Goal: Task Accomplishment & Management: Use online tool/utility

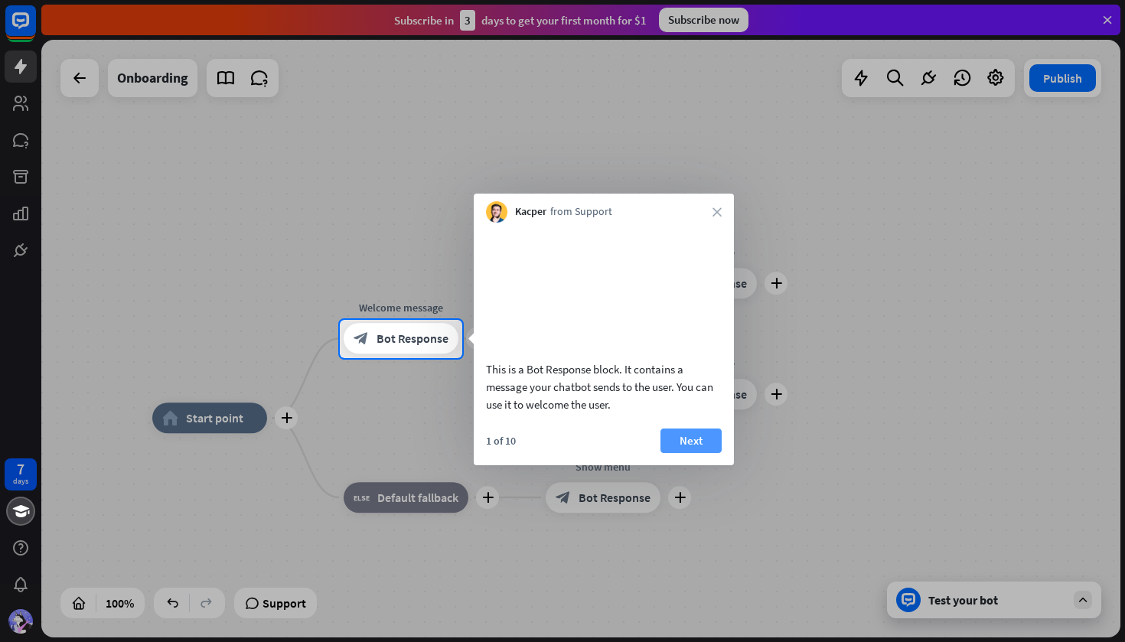
click at [684, 453] on button "Next" at bounding box center [691, 441] width 61 height 24
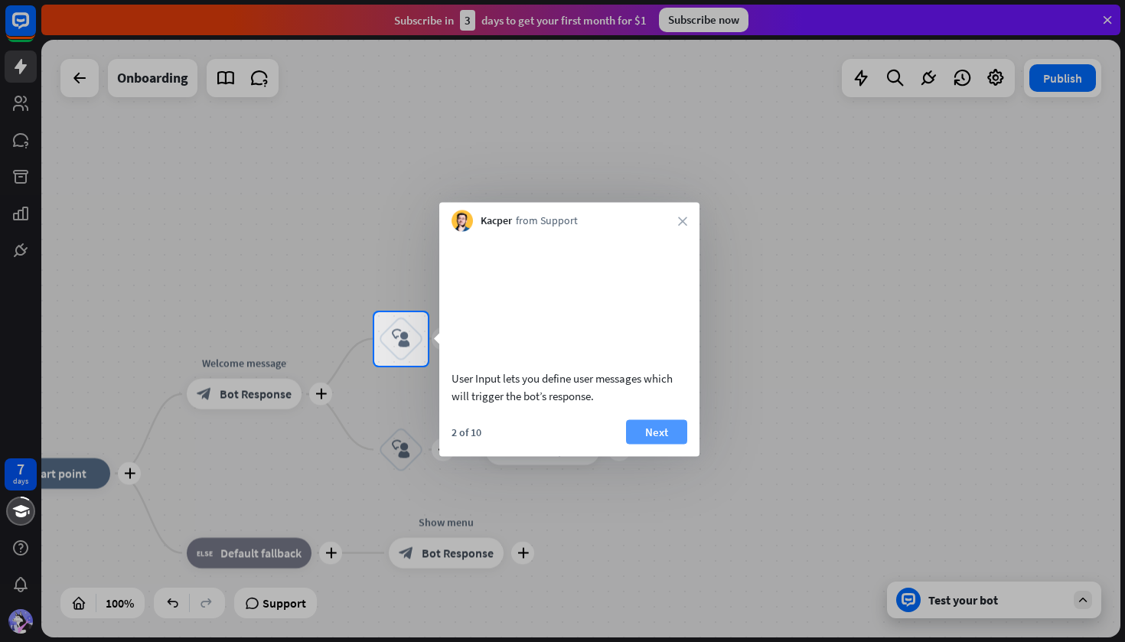
click at [657, 440] on button "Next" at bounding box center [656, 431] width 61 height 24
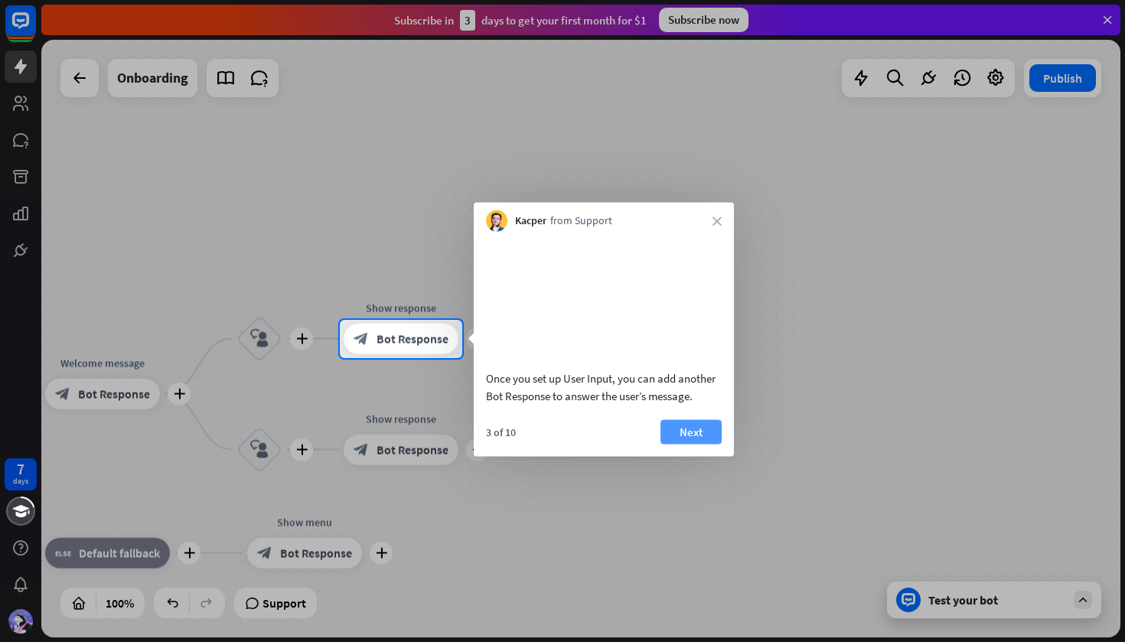
click at [679, 444] on button "Next" at bounding box center [691, 431] width 61 height 24
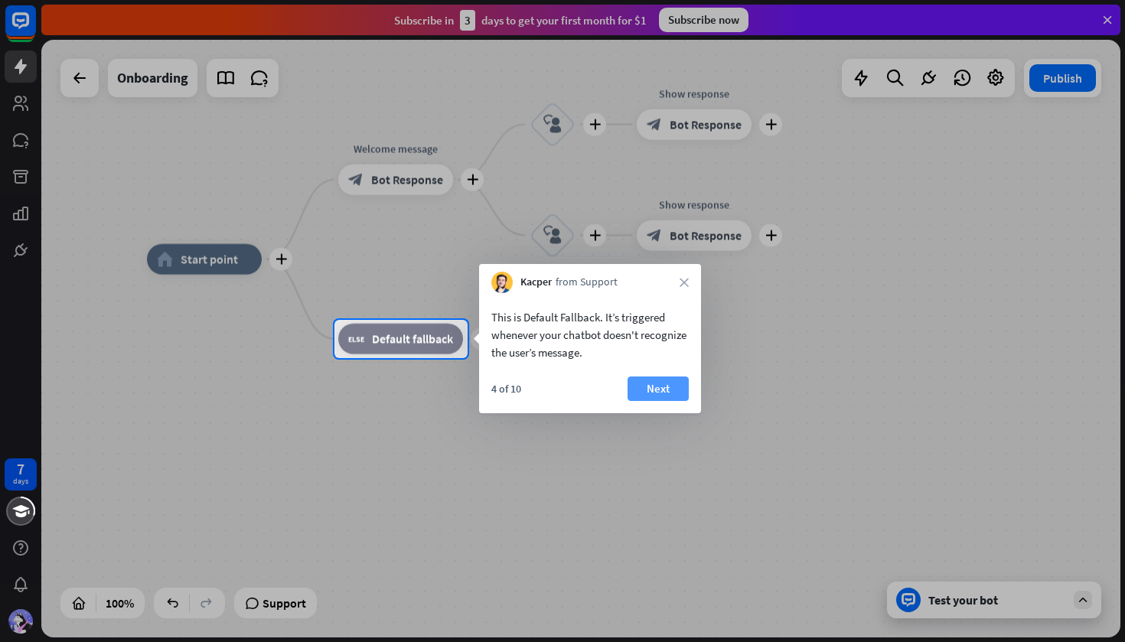
click at [661, 392] on button "Next" at bounding box center [658, 389] width 61 height 24
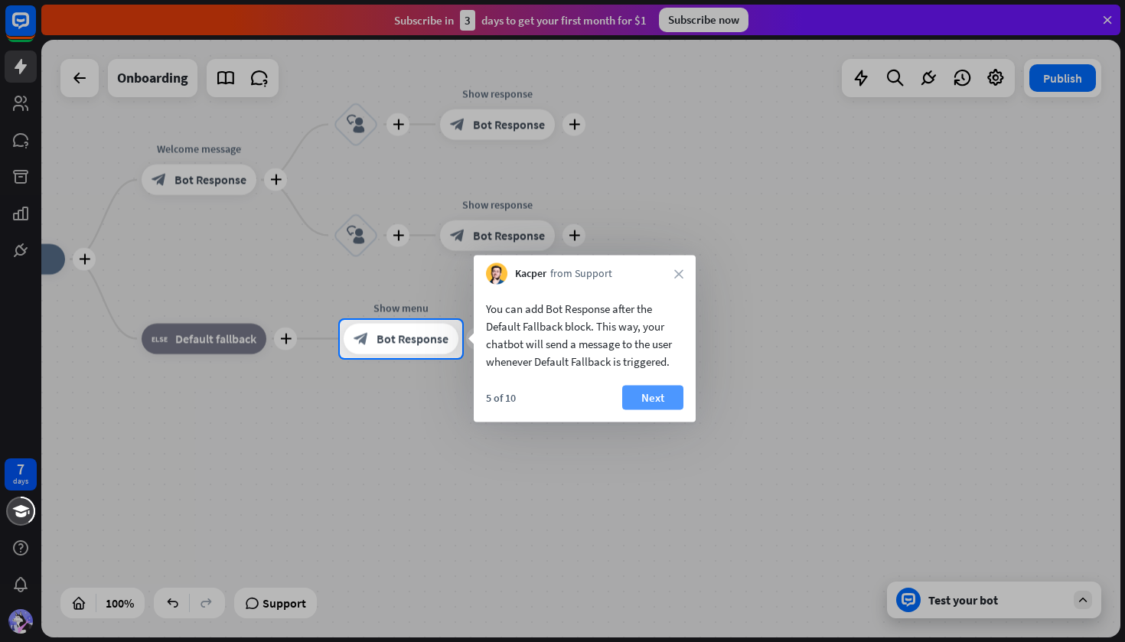
click at [661, 399] on button "Next" at bounding box center [652, 398] width 61 height 24
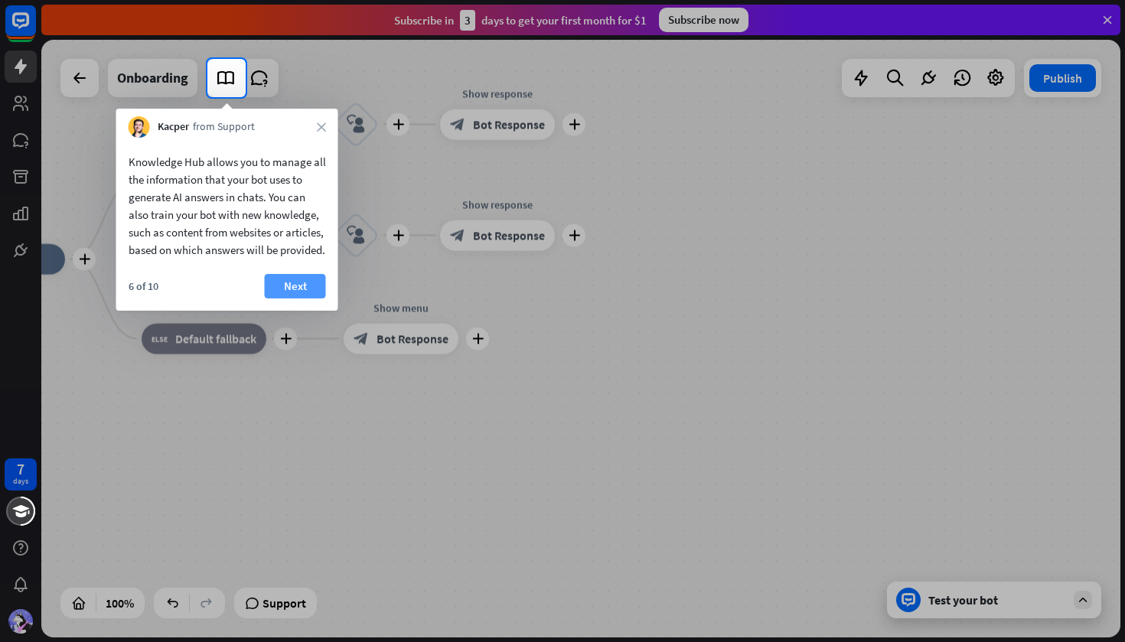
click at [306, 299] on button "Next" at bounding box center [295, 286] width 61 height 24
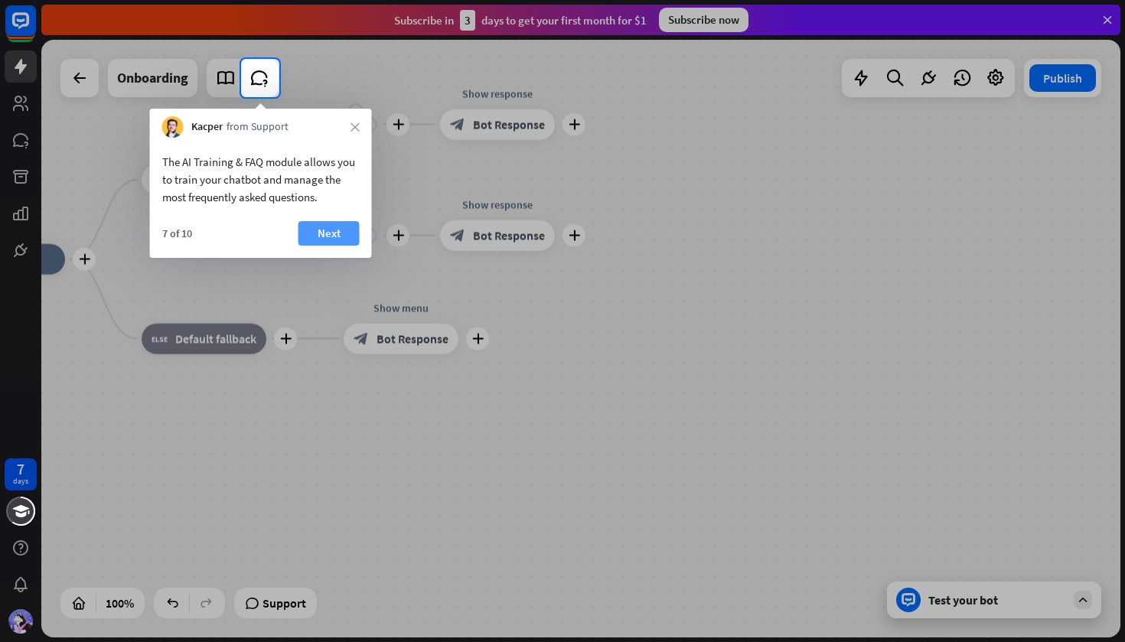
click at [328, 233] on button "Next" at bounding box center [329, 233] width 61 height 24
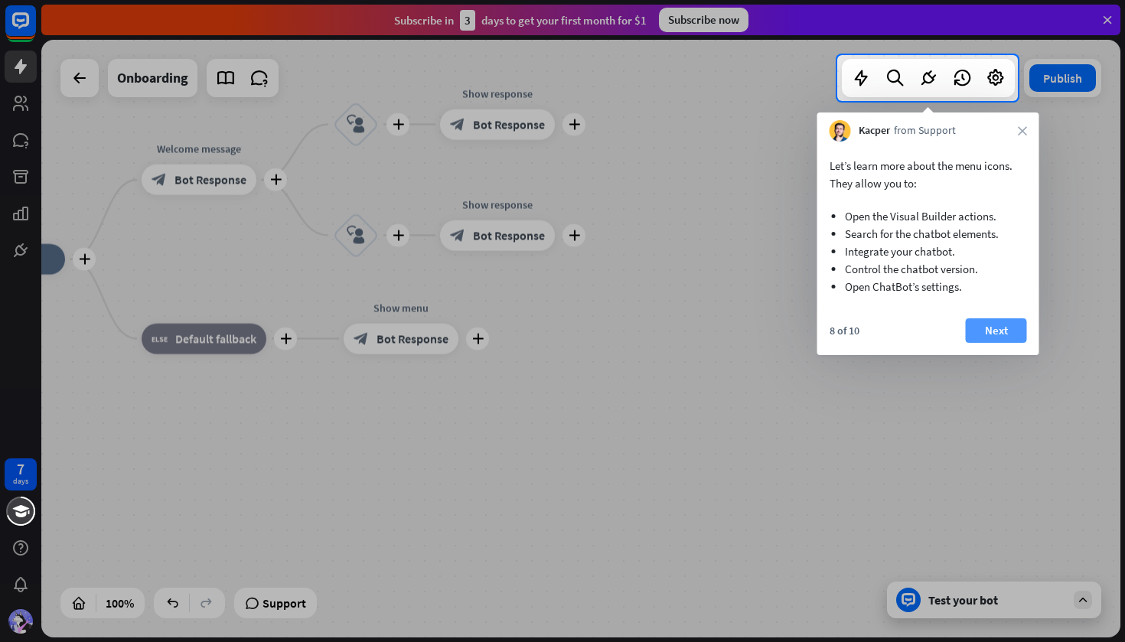
click at [992, 331] on button "Next" at bounding box center [996, 330] width 61 height 24
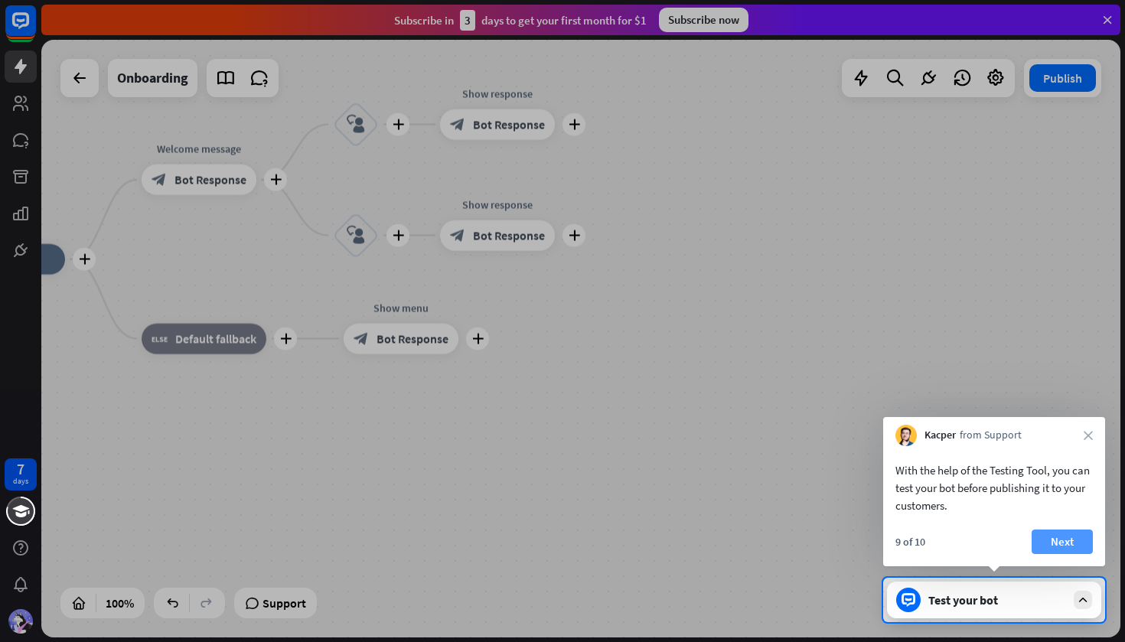
click at [1049, 535] on button "Next" at bounding box center [1062, 542] width 61 height 24
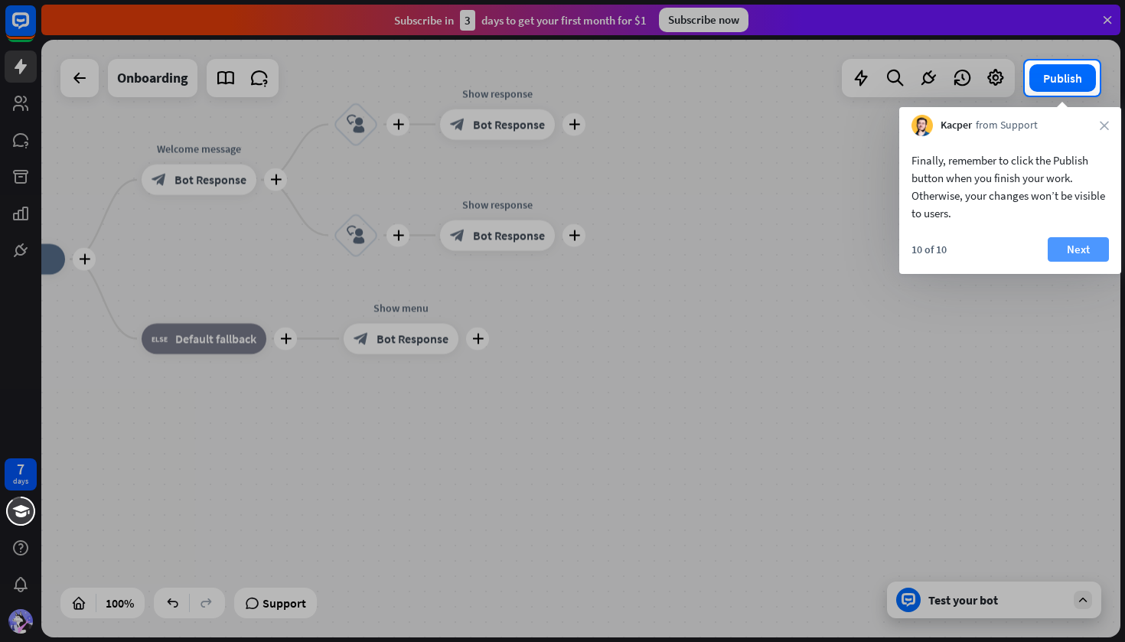
click at [1069, 246] on button "Next" at bounding box center [1078, 249] width 61 height 24
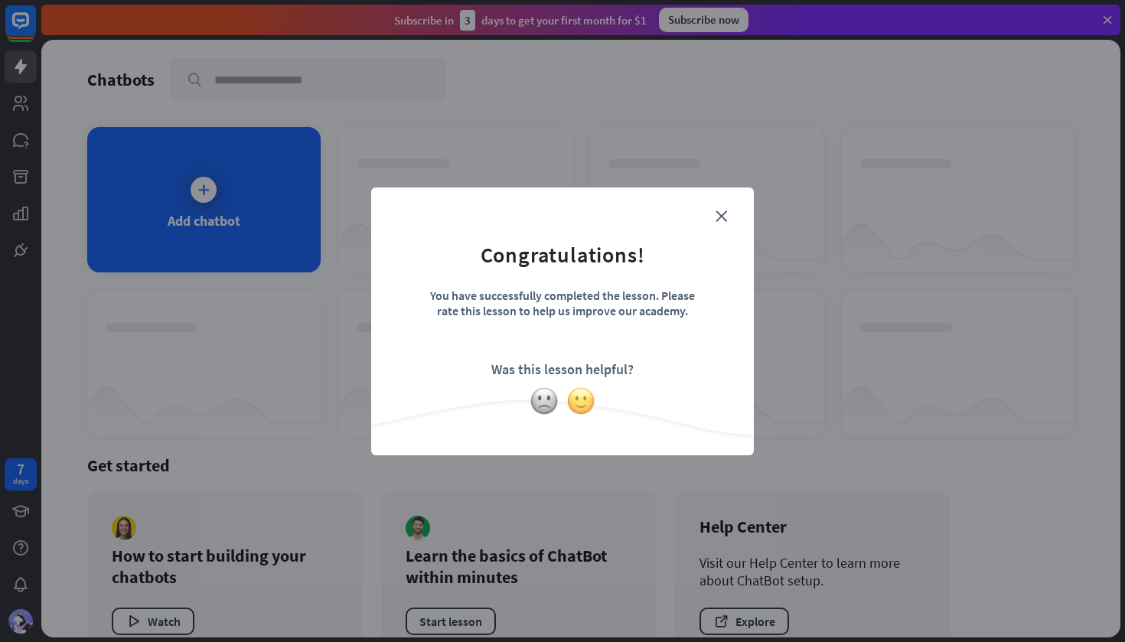
click at [576, 398] on img at bounding box center [580, 401] width 29 height 29
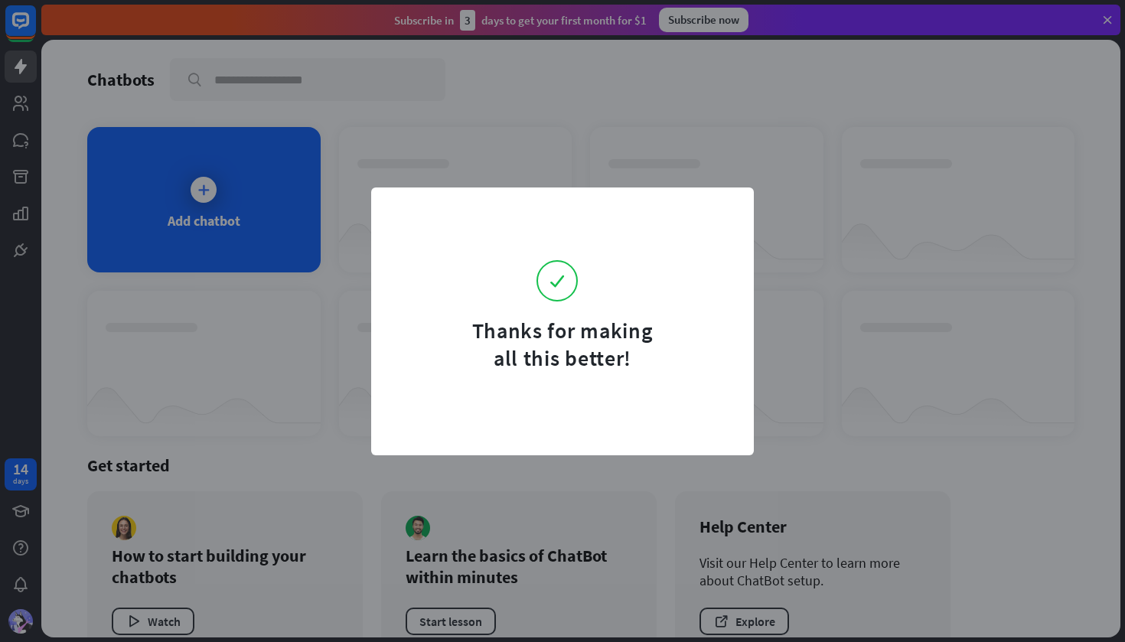
click at [842, 239] on div "Thanks for making all this better!" at bounding box center [562, 321] width 1125 height 642
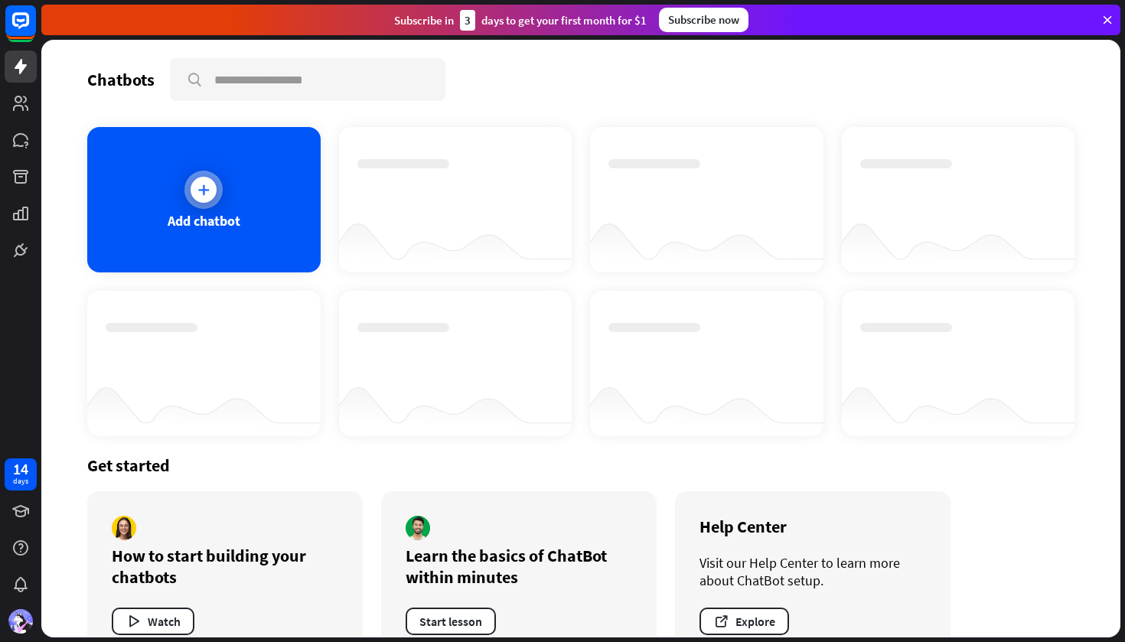
click at [203, 181] on div at bounding box center [204, 190] width 26 height 26
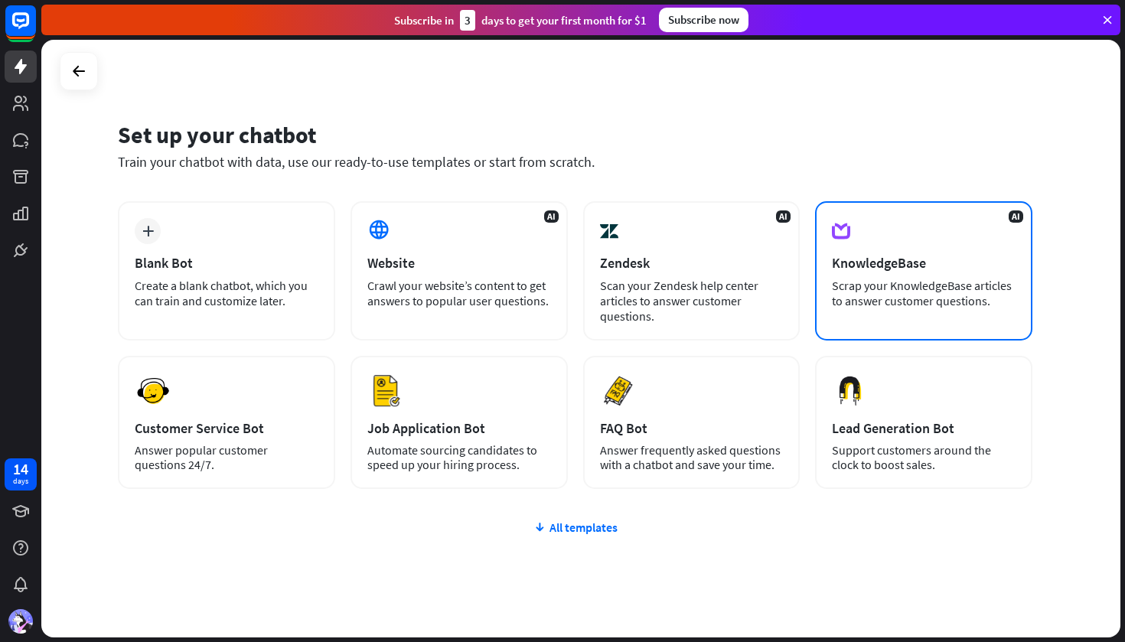
click at [955, 250] on div "AI KnowledgeBase Scrap your KnowledgeBase articles to answer customer questions." at bounding box center [923, 270] width 217 height 139
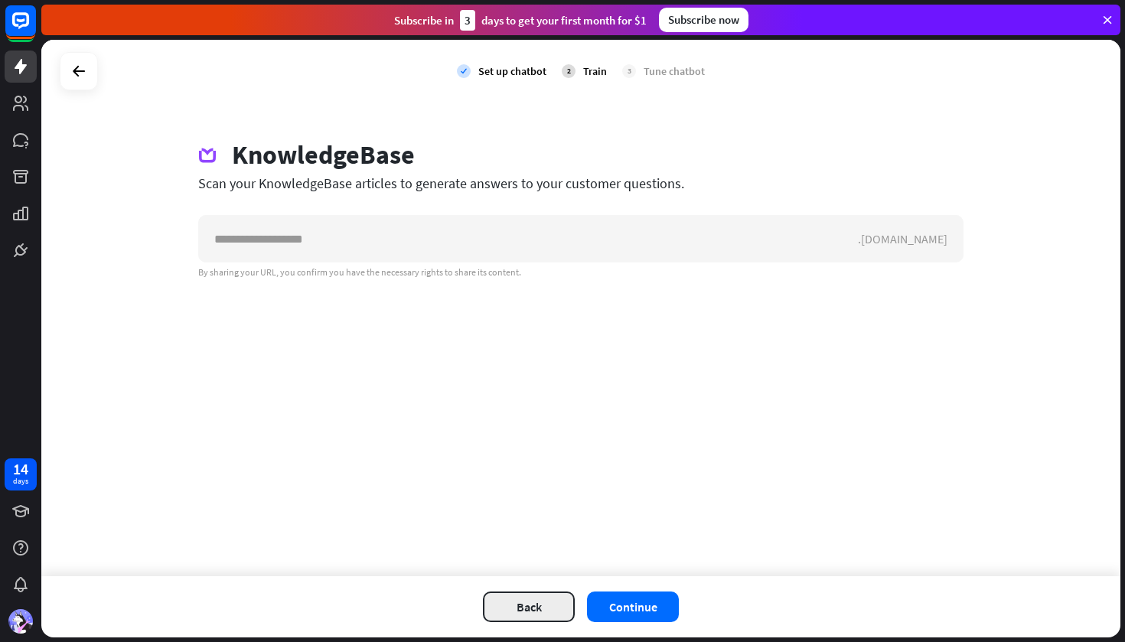
click at [516, 604] on button "Back" at bounding box center [529, 607] width 92 height 31
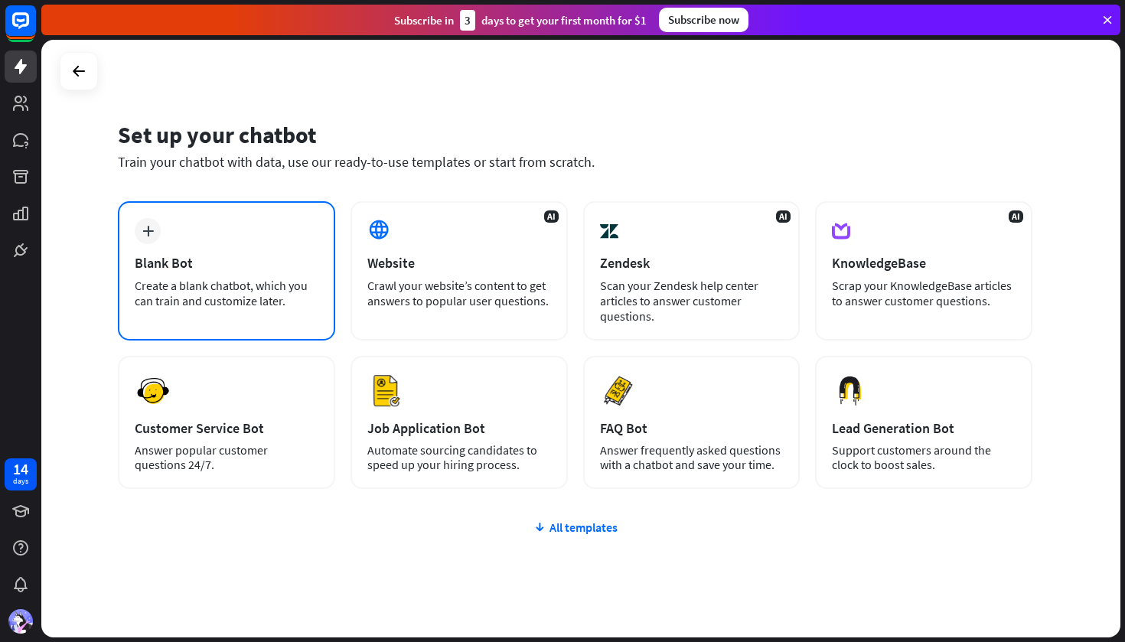
click at [139, 223] on div "plus" at bounding box center [148, 231] width 26 height 26
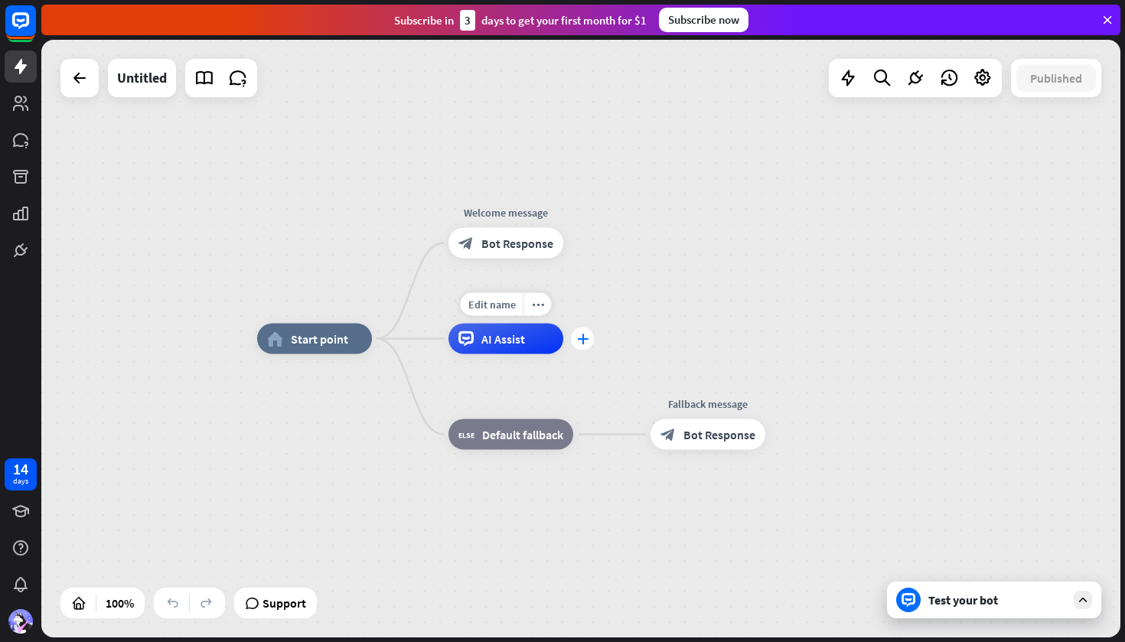
click at [580, 338] on icon "plus" at bounding box center [582, 339] width 11 height 11
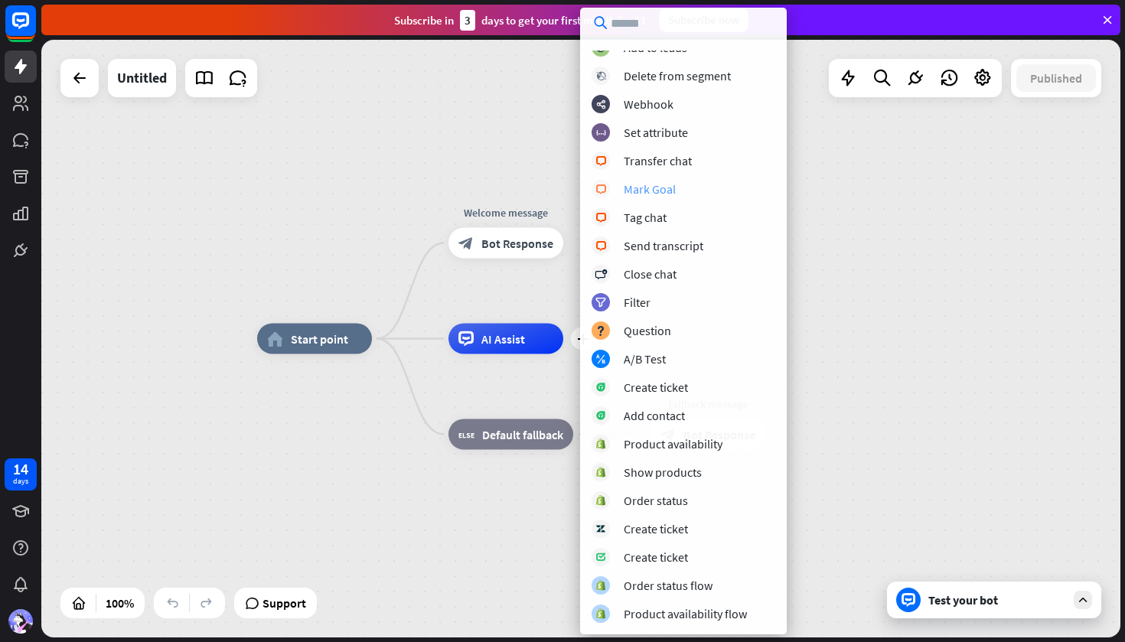
scroll to position [182, 0]
click at [924, 367] on div "home_2 Start point Welcome message block_bot_response Bot Response plus AI Assi…" at bounding box center [796, 638] width 1079 height 598
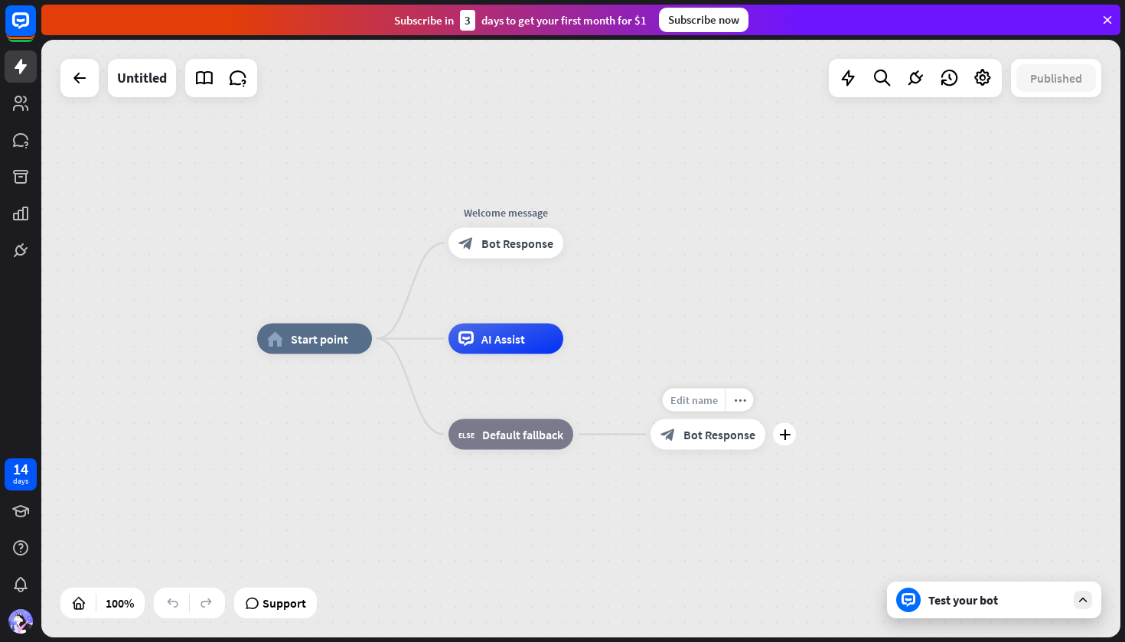
click at [694, 398] on span "Edit name" at bounding box center [694, 400] width 47 height 14
type input "*"
type input "*******"
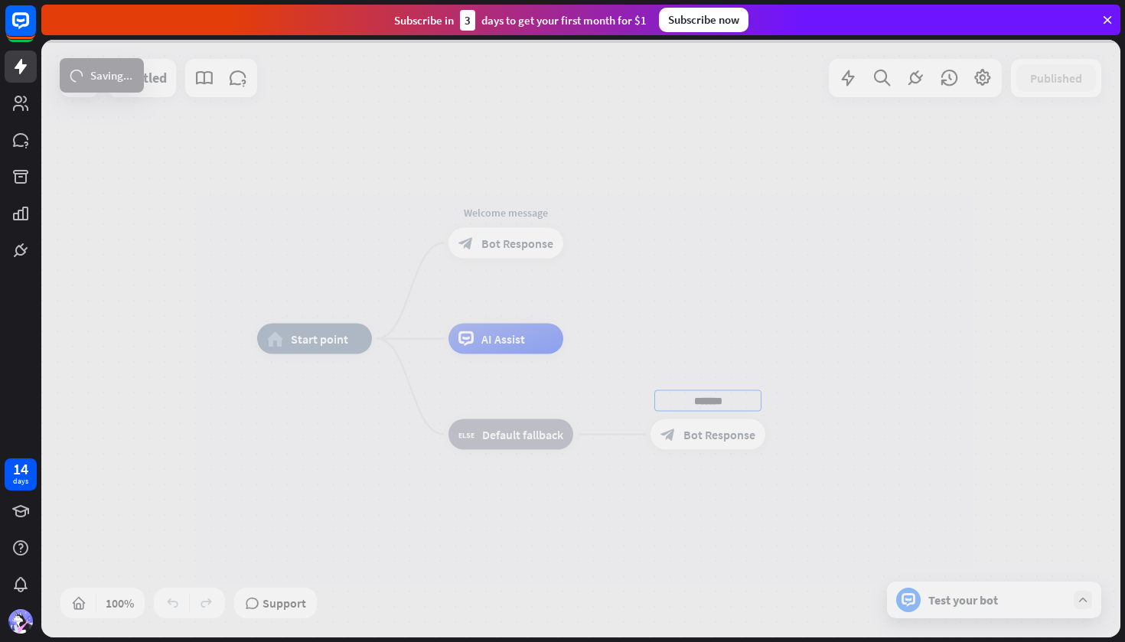
click at [858, 468] on div "home_2 Start point Welcome message block_bot_response Bot Response AI Assist bl…" at bounding box center [580, 339] width 1079 height 598
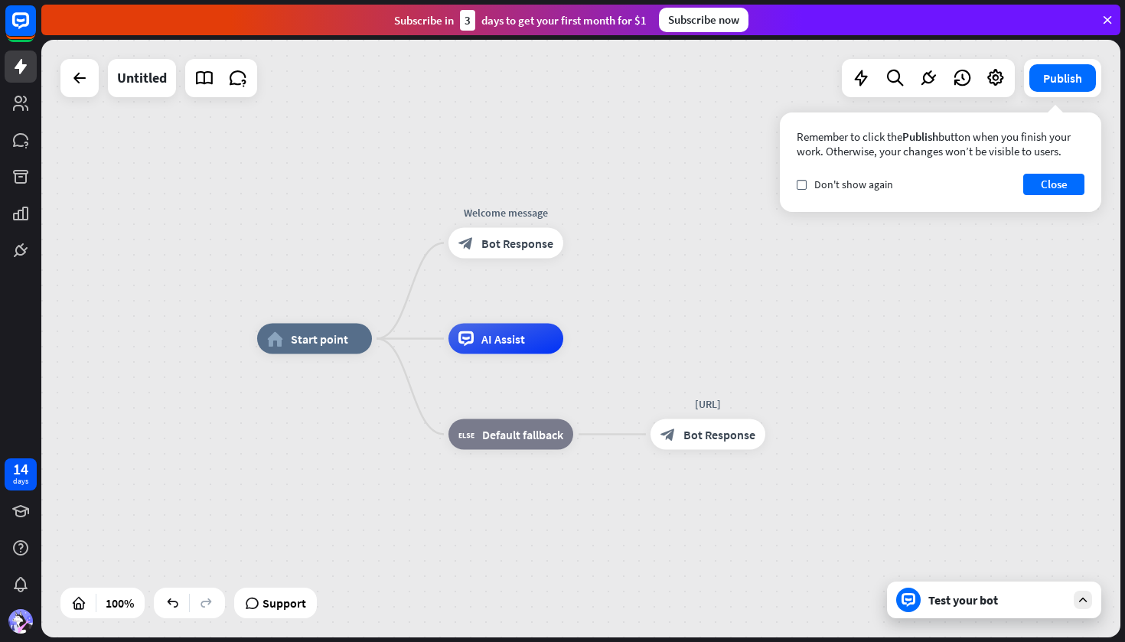
click at [920, 603] on div "Test your bot" at bounding box center [994, 600] width 214 height 37
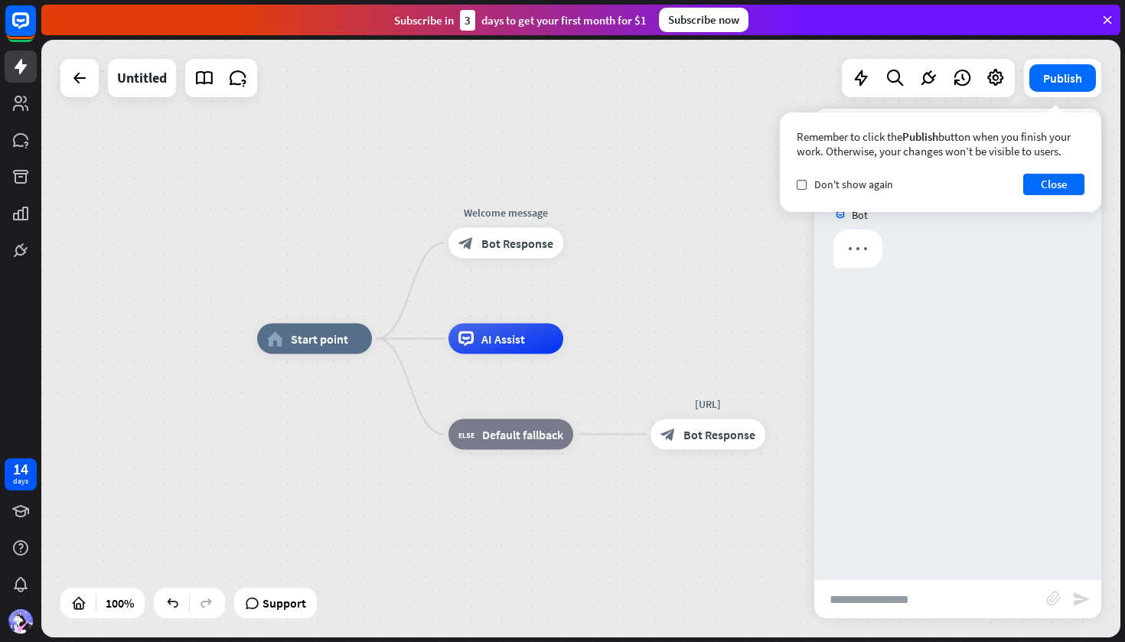
click at [894, 600] on input "text" at bounding box center [930, 599] width 232 height 38
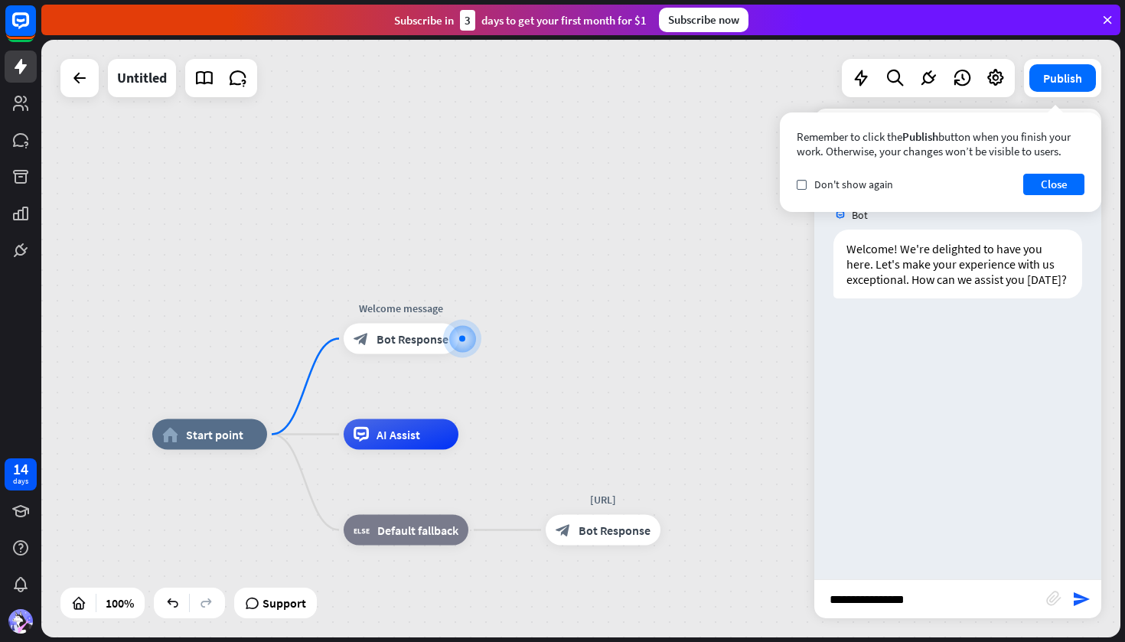
type input "**********"
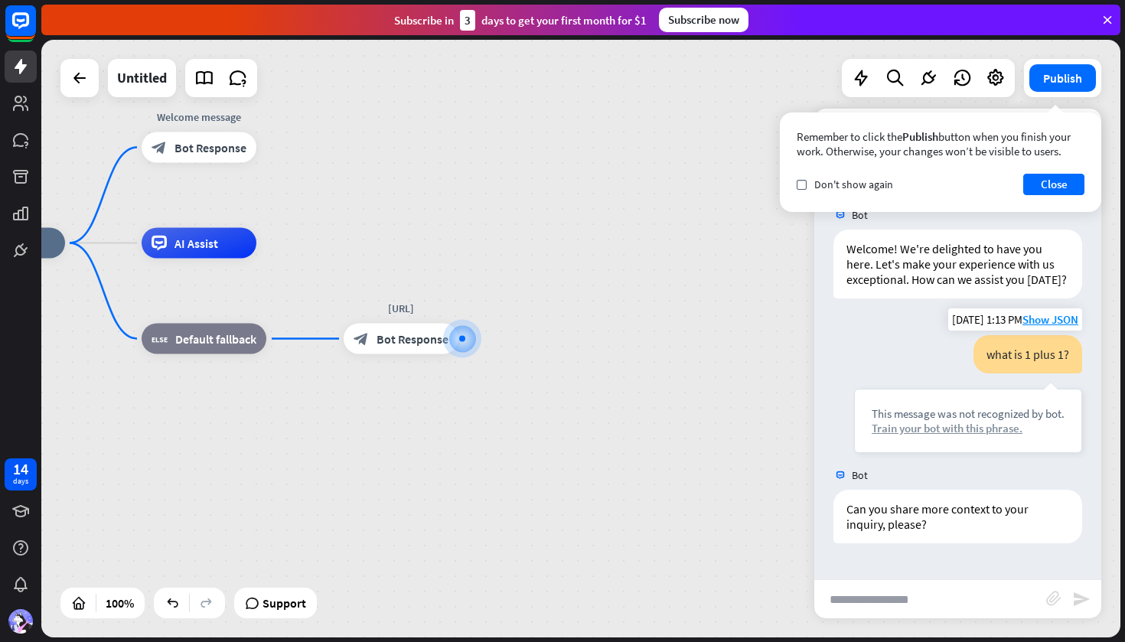
click at [922, 423] on div "Train your bot with this phrase." at bounding box center [968, 428] width 193 height 15
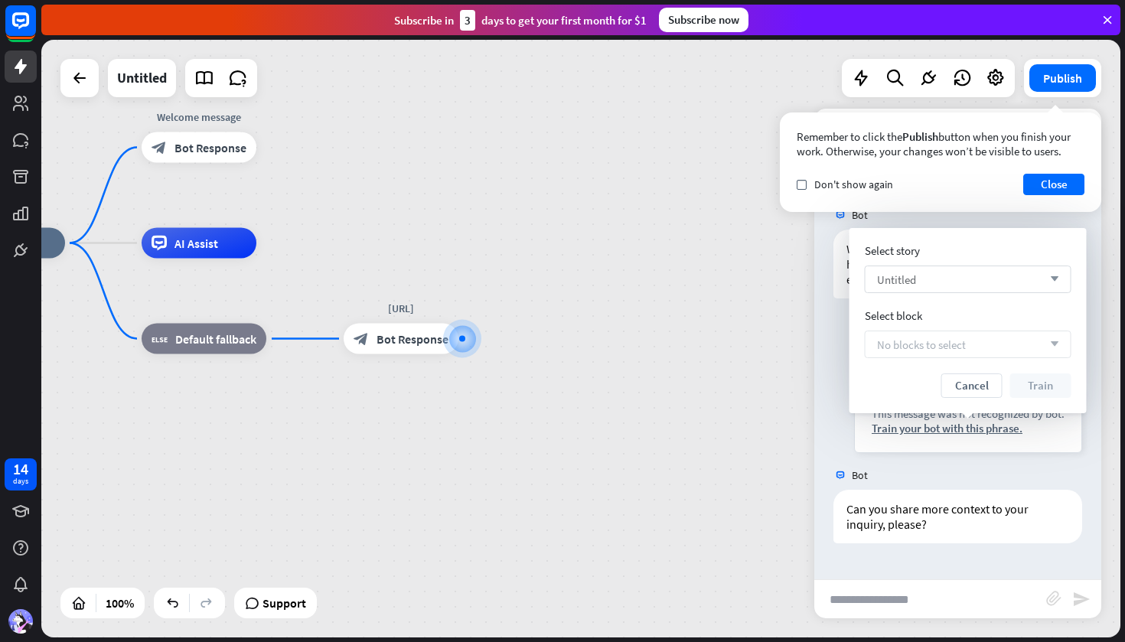
click at [936, 282] on div "Untitled arrow_down" at bounding box center [968, 280] width 207 height 28
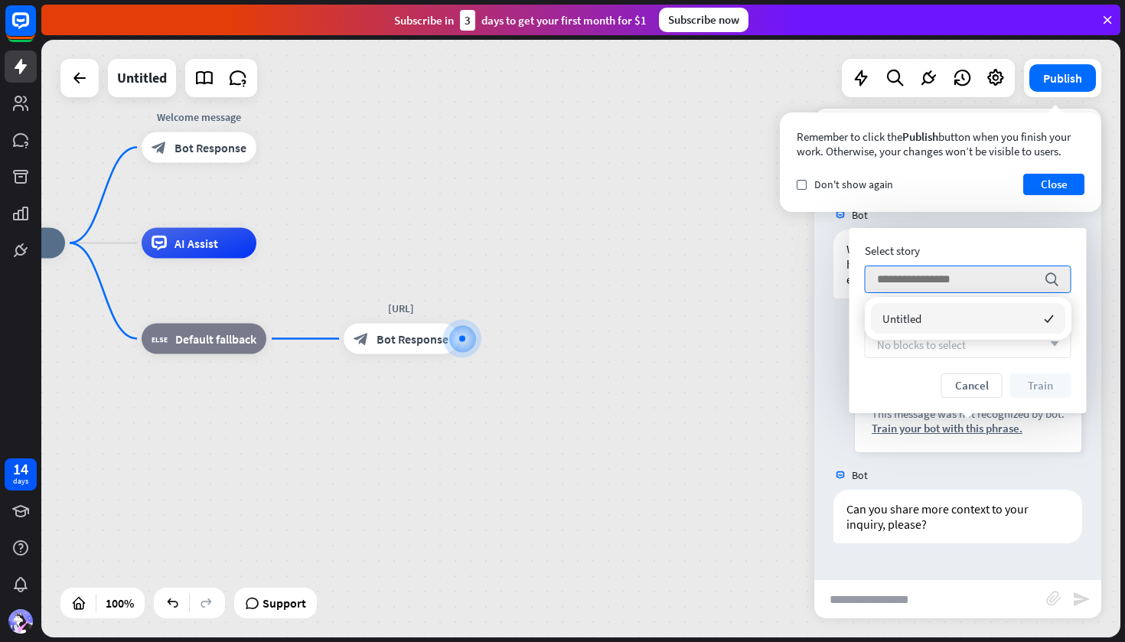
click at [895, 371] on div "Select story search Select block No blocks to select arrow_down Cancel Train" at bounding box center [968, 320] width 207 height 155
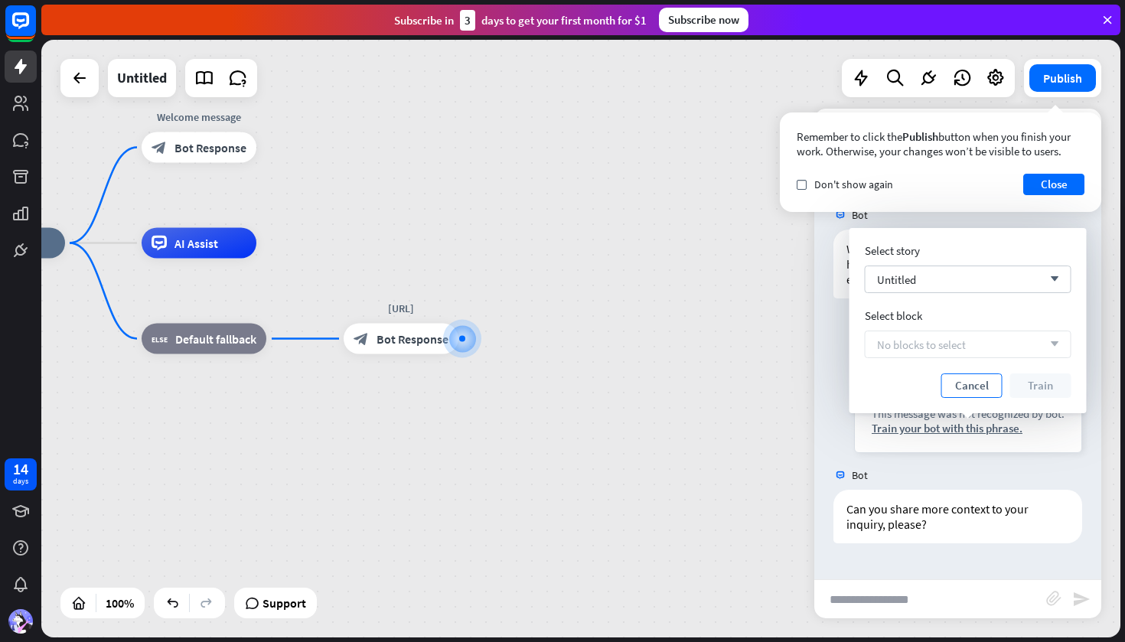
click at [968, 381] on button "Cancel" at bounding box center [972, 386] width 61 height 24
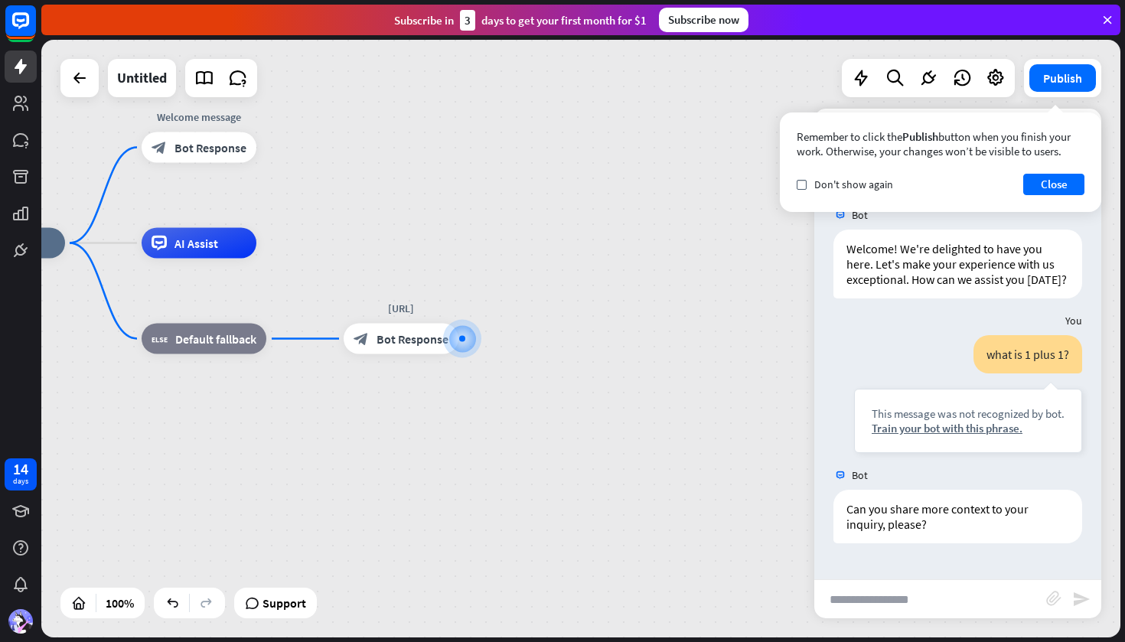
click at [739, 439] on div "home_2 Start point Welcome message block_bot_response Bot Response AI Assist bl…" at bounding box center [489, 542] width 1079 height 598
click at [888, 604] on input "text" at bounding box center [930, 599] width 232 height 38
type input "**********"
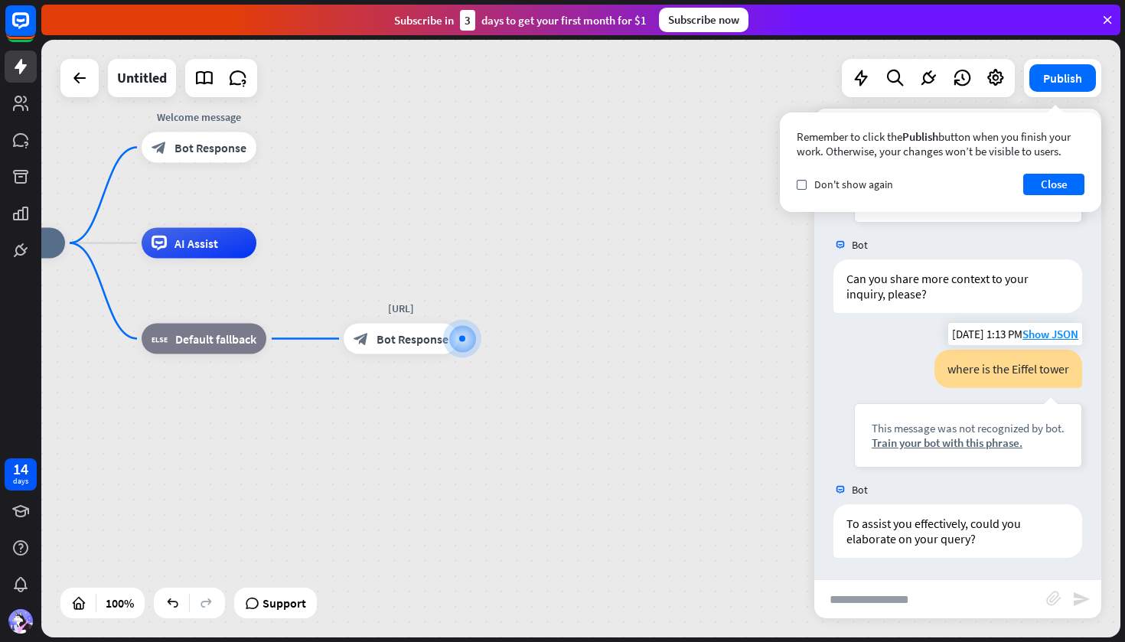
scroll to position [232, 0]
click at [742, 404] on div "home_2 Start point Welcome message block_bot_response Bot Response AI Assist bl…" at bounding box center [489, 542] width 1079 height 598
click at [1061, 187] on button "Close" at bounding box center [1053, 184] width 61 height 21
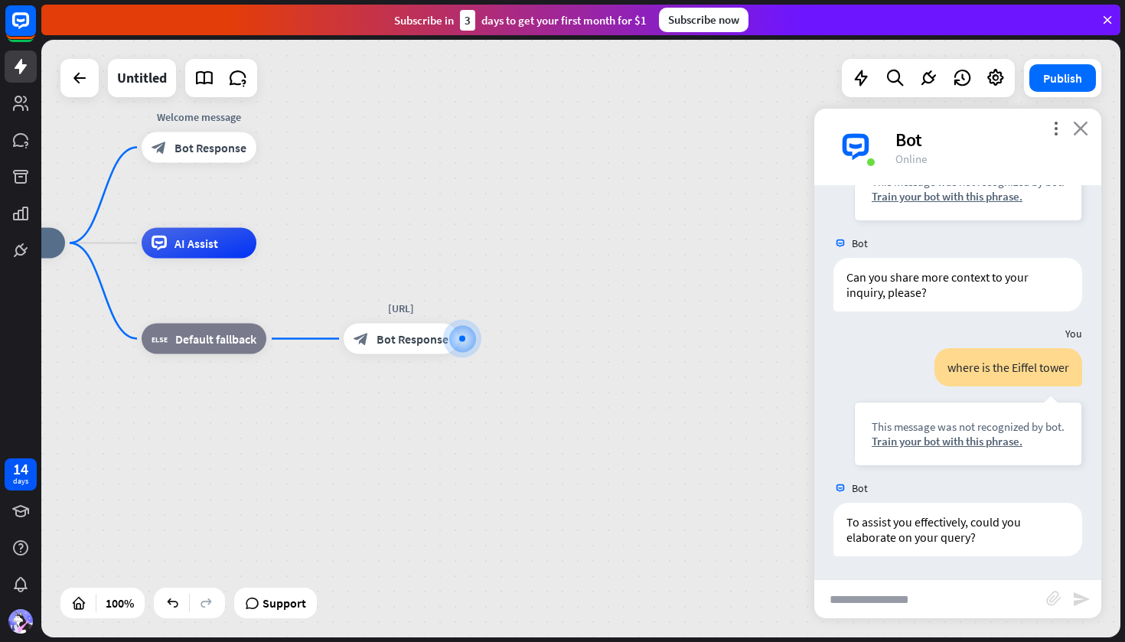
click at [1085, 131] on icon "close" at bounding box center [1080, 128] width 15 height 15
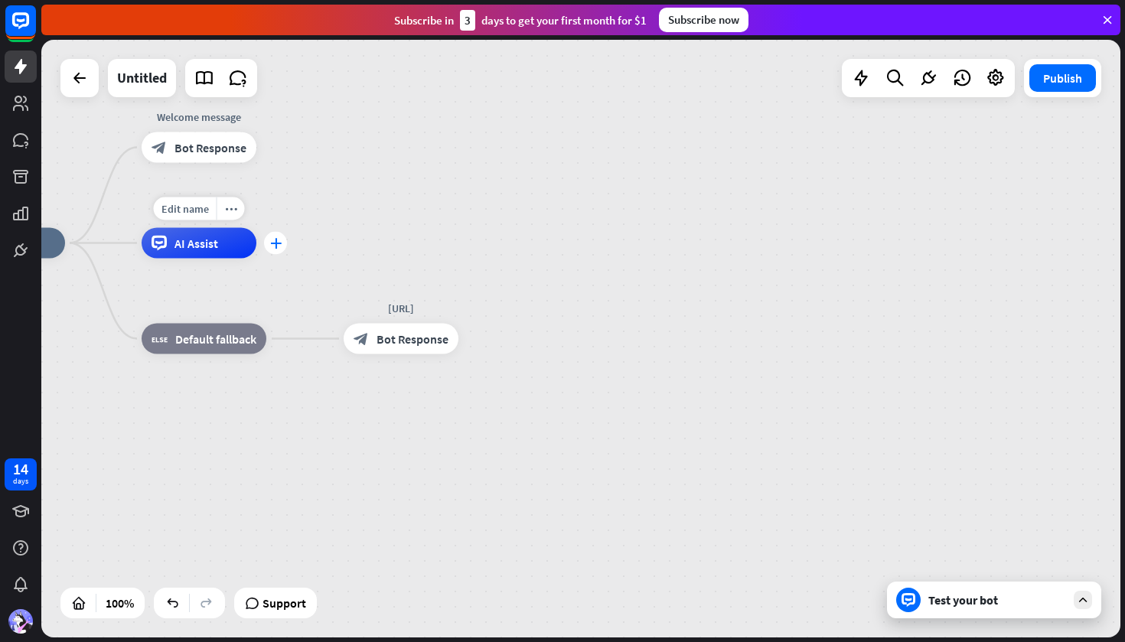
click at [274, 241] on icon "plus" at bounding box center [275, 243] width 11 height 11
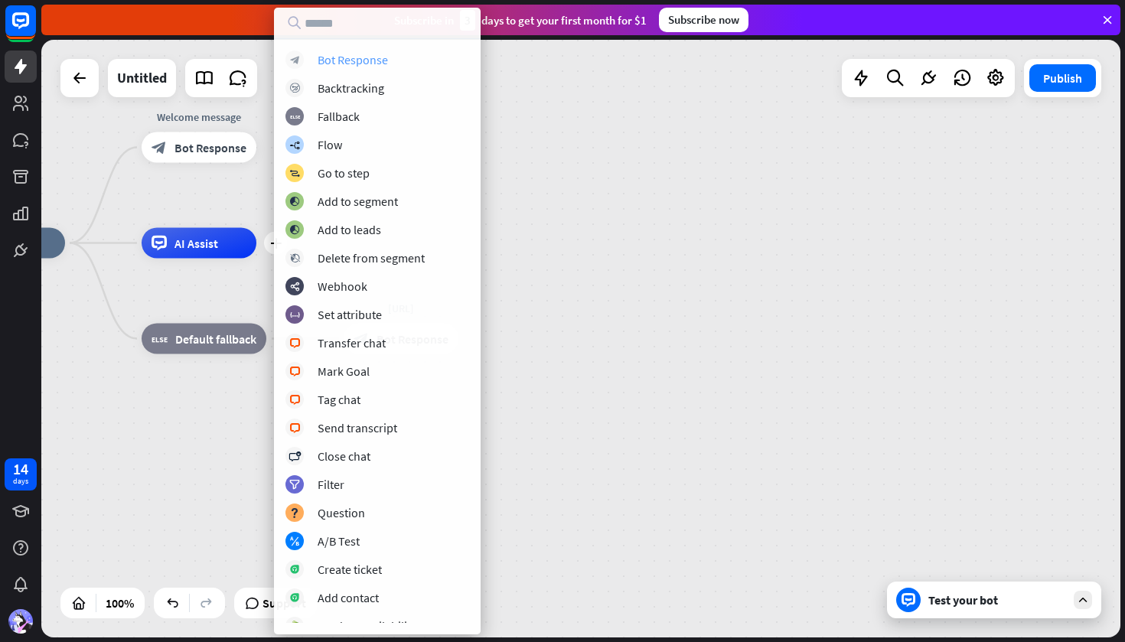
click at [324, 54] on div "Bot Response" at bounding box center [353, 59] width 70 height 15
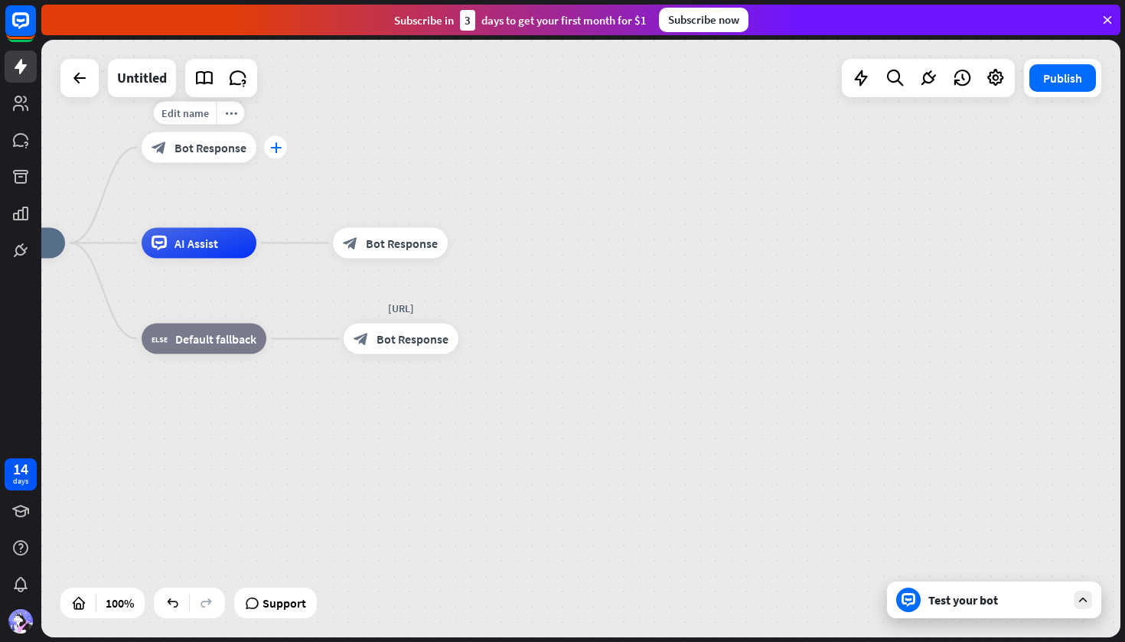
click at [278, 148] on icon "plus" at bounding box center [275, 147] width 11 height 11
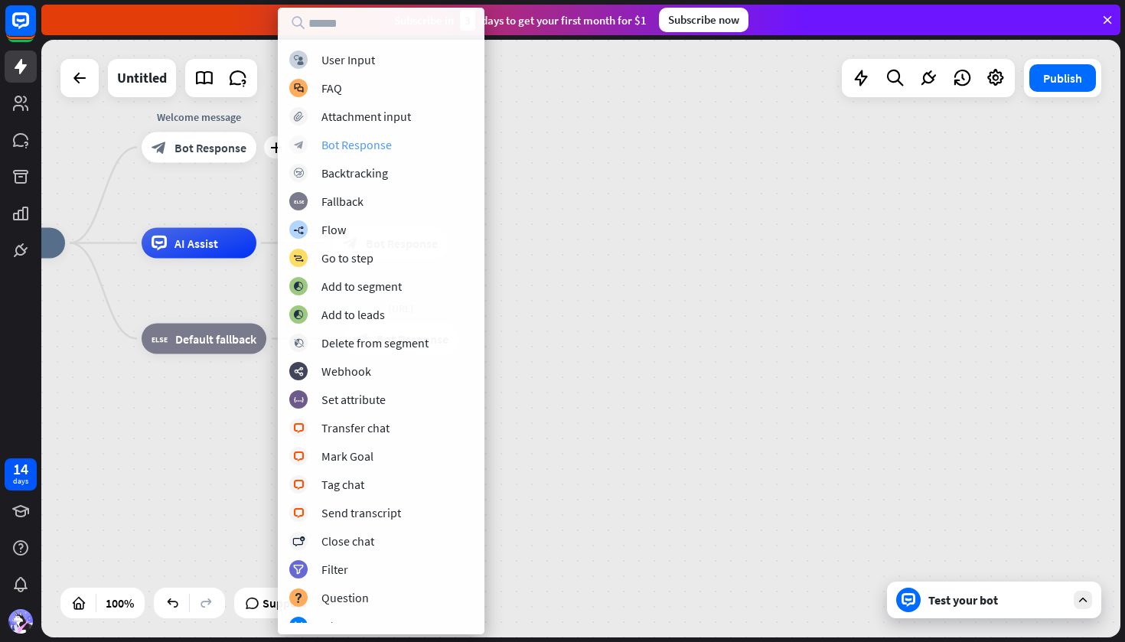
click at [339, 145] on div "Bot Response" at bounding box center [356, 144] width 70 height 15
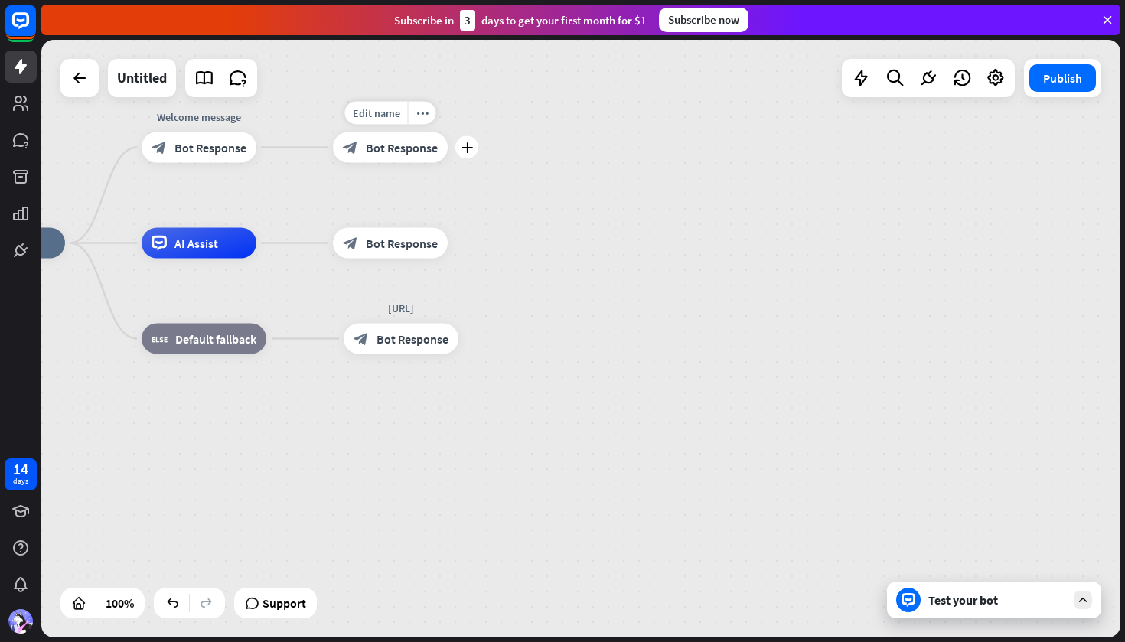
click at [400, 163] on div "Edit name more_horiz plus block_bot_response Bot Response" at bounding box center [390, 147] width 115 height 31
click at [191, 240] on span "AI Assist" at bounding box center [197, 243] width 44 height 15
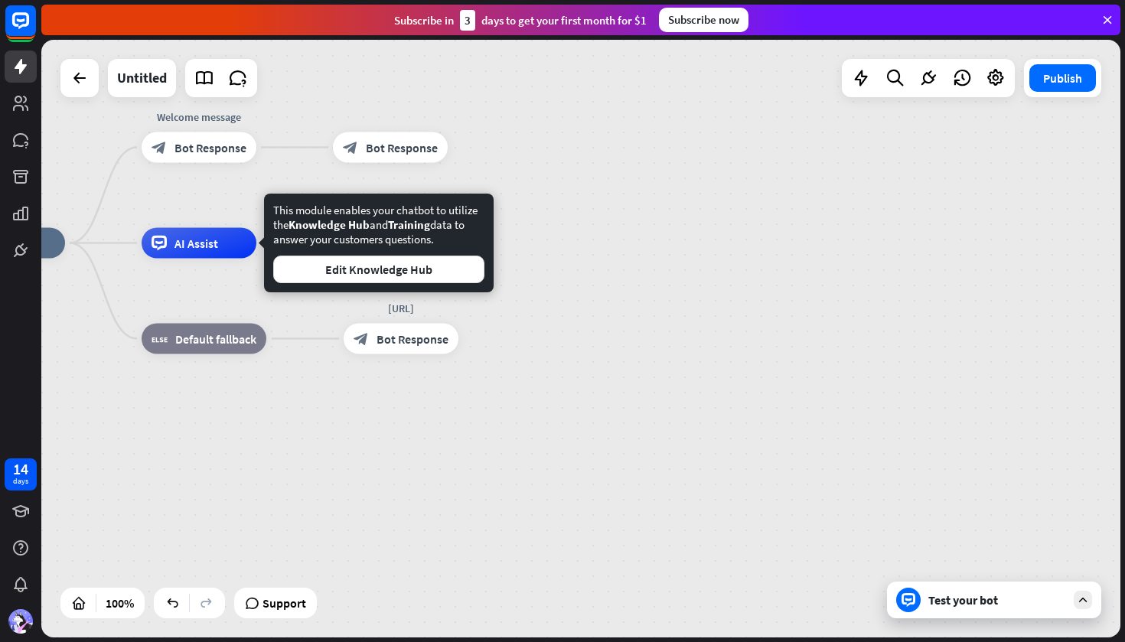
click at [749, 272] on div "home_2 Start point Welcome message block_bot_response Bot Response block_bot_re…" at bounding box center [489, 542] width 1079 height 598
